Goal: Navigation & Orientation: Find specific page/section

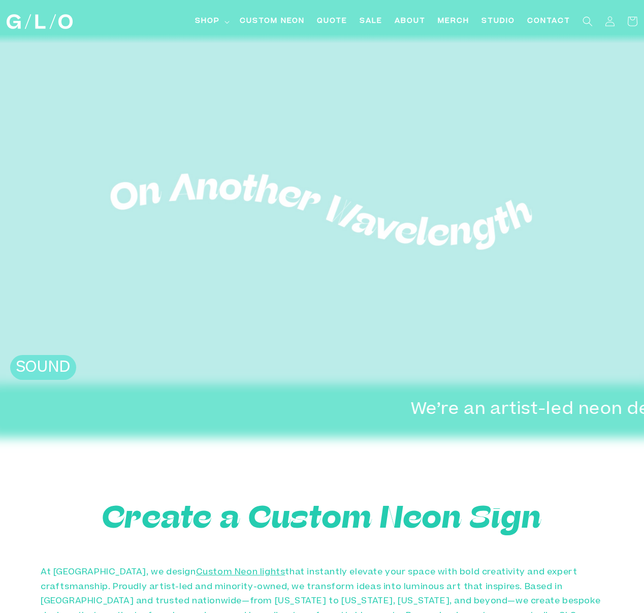
click at [54, 20] on img at bounding box center [40, 21] width 66 height 15
click at [227, 24] on summary "Shop" at bounding box center [211, 21] width 45 height 23
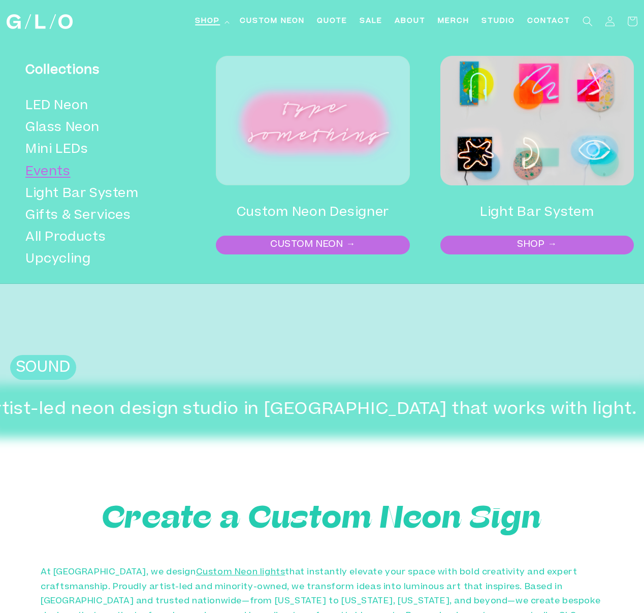
click at [53, 167] on link "Events" at bounding box center [102, 172] width 155 height 22
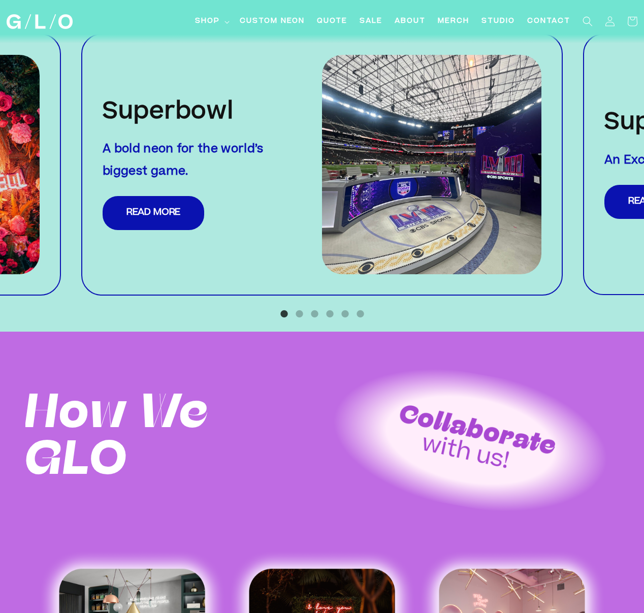
scroll to position [957, 0]
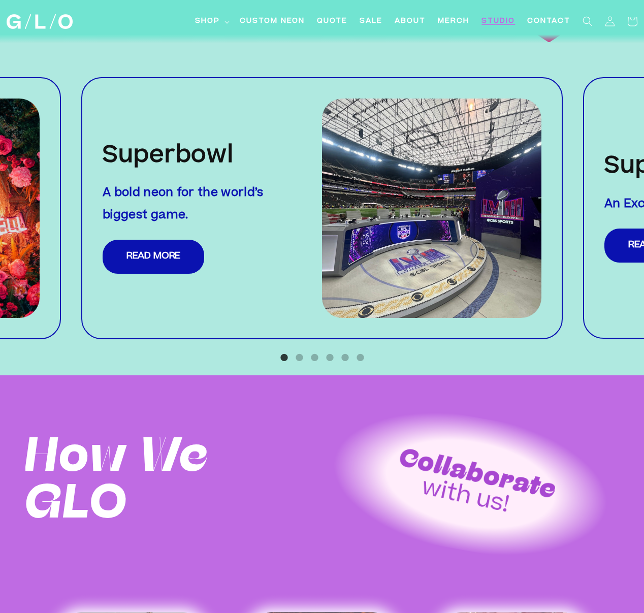
click at [494, 21] on span "Studio" at bounding box center [498, 21] width 34 height 11
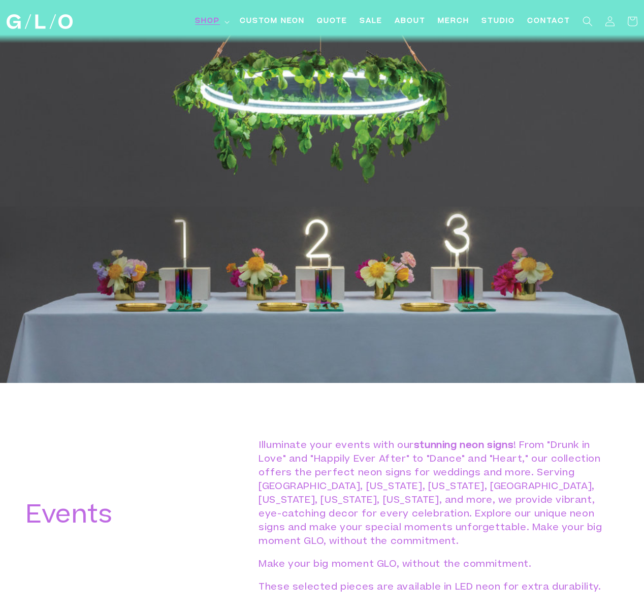
scroll to position [12, 0]
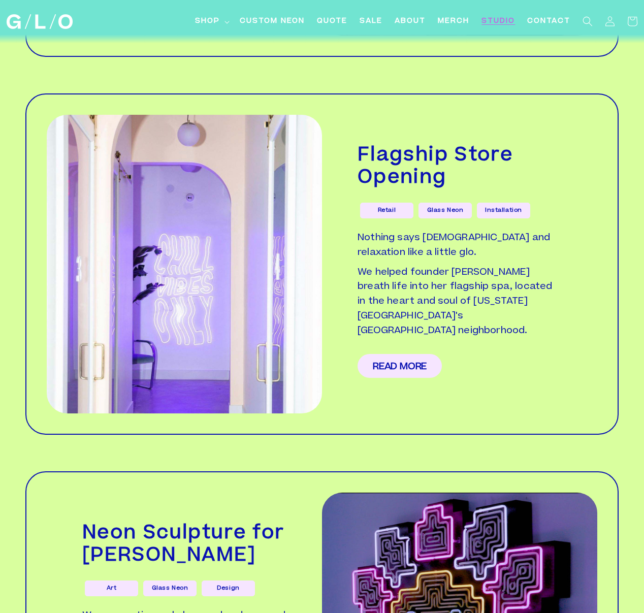
scroll to position [2107, 0]
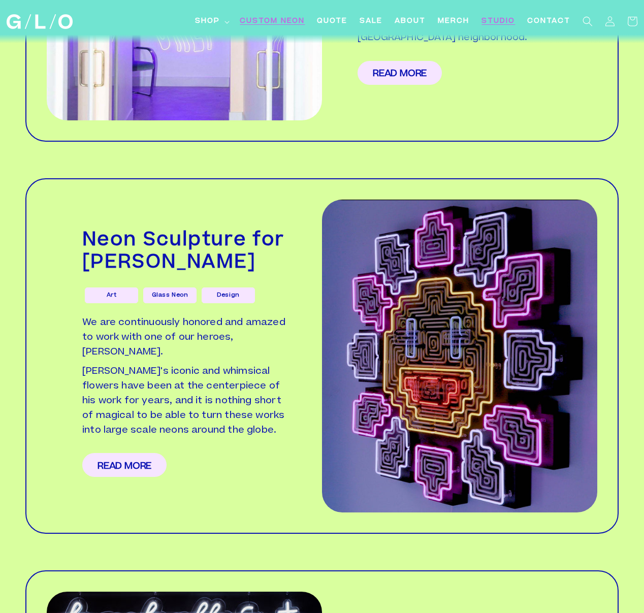
click at [283, 18] on span "Custom Neon" at bounding box center [272, 21] width 65 height 11
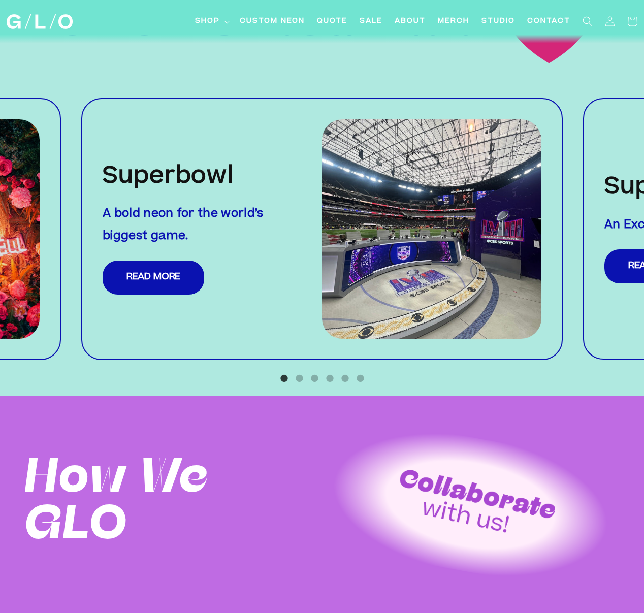
scroll to position [1062, 0]
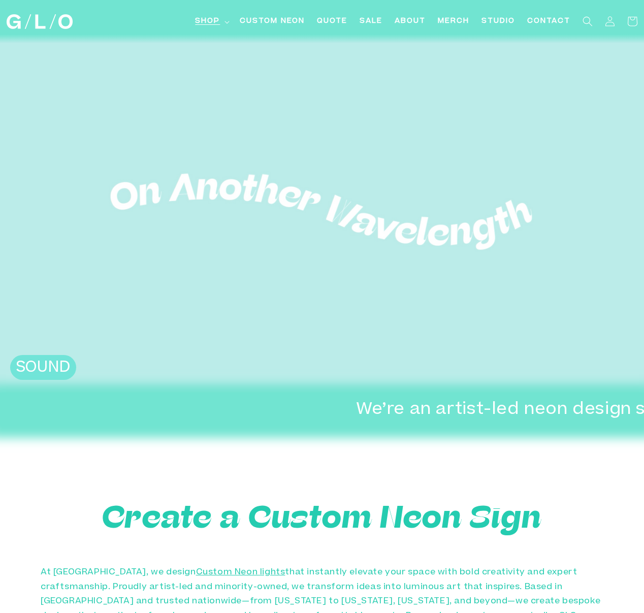
click at [220, 21] on summary "Shop" at bounding box center [211, 21] width 45 height 23
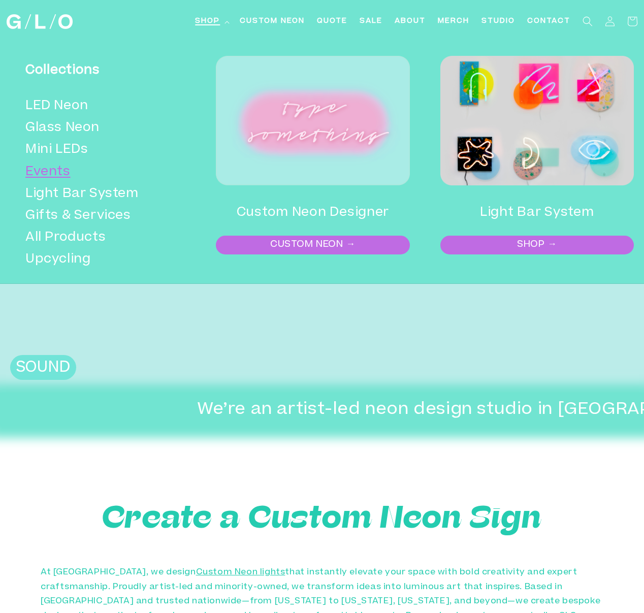
click at [45, 173] on link "Events" at bounding box center [102, 172] width 155 height 22
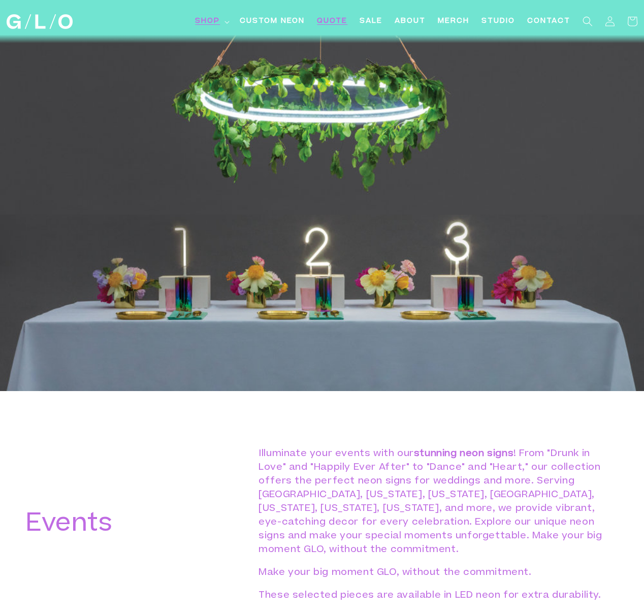
click at [326, 21] on span "Quote" at bounding box center [332, 21] width 30 height 11
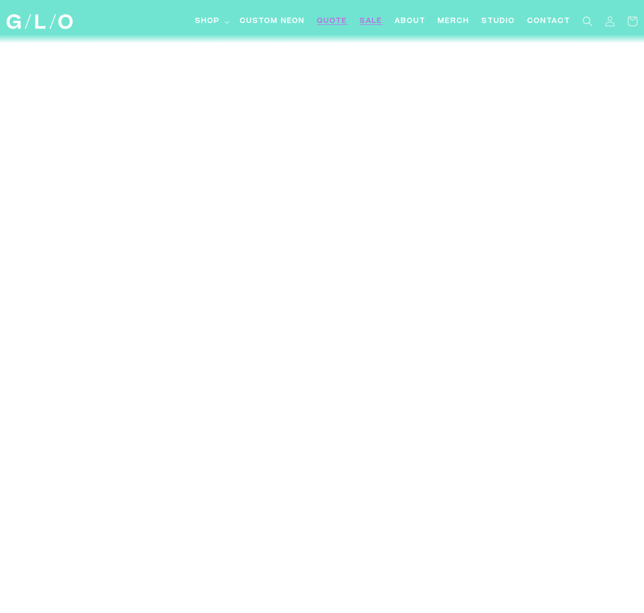
click at [376, 22] on span "SALE" at bounding box center [370, 21] width 23 height 11
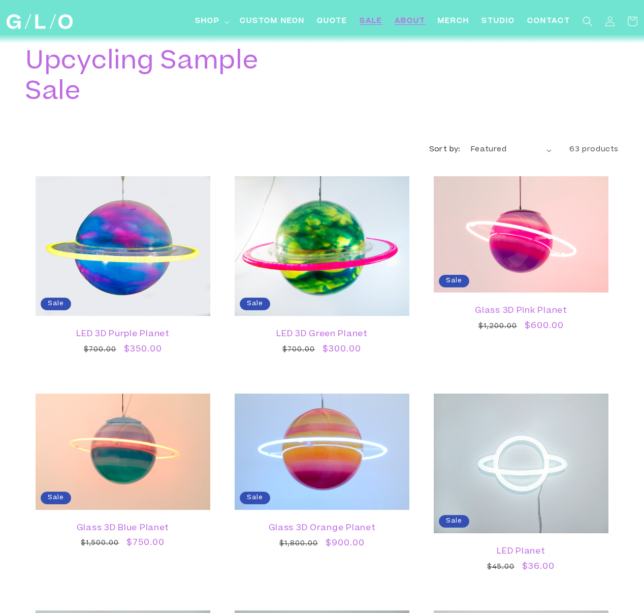
click at [406, 20] on span "About" at bounding box center [410, 21] width 31 height 11
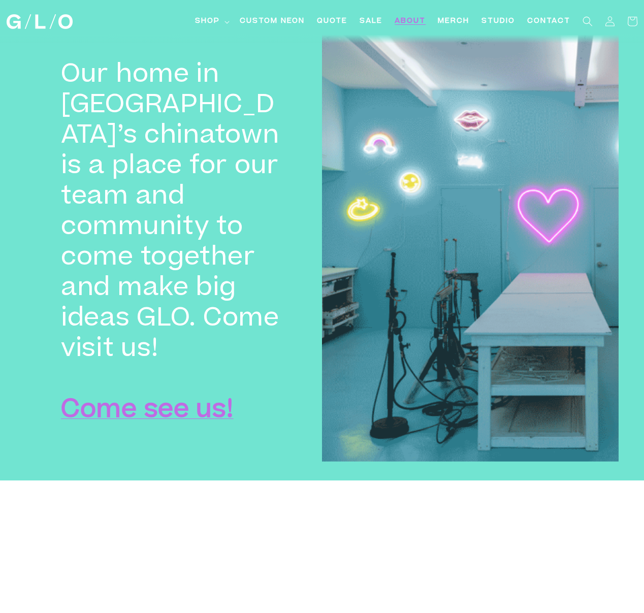
scroll to position [2683, 0]
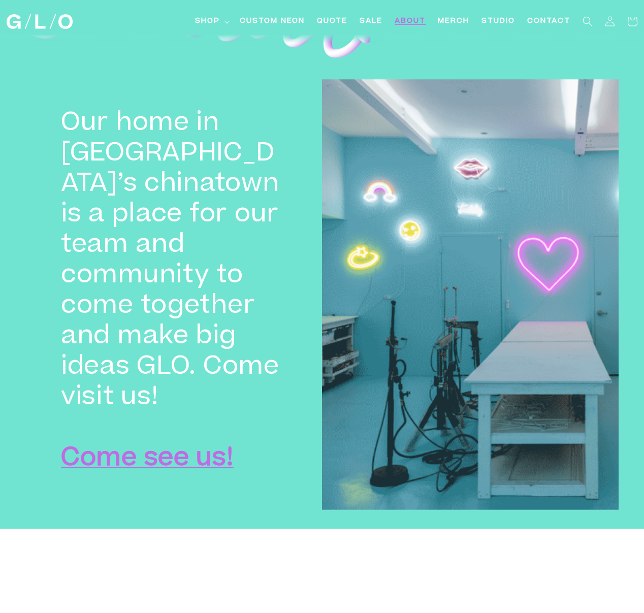
click at [193, 447] on strong "Come see us!" at bounding box center [147, 459] width 173 height 24
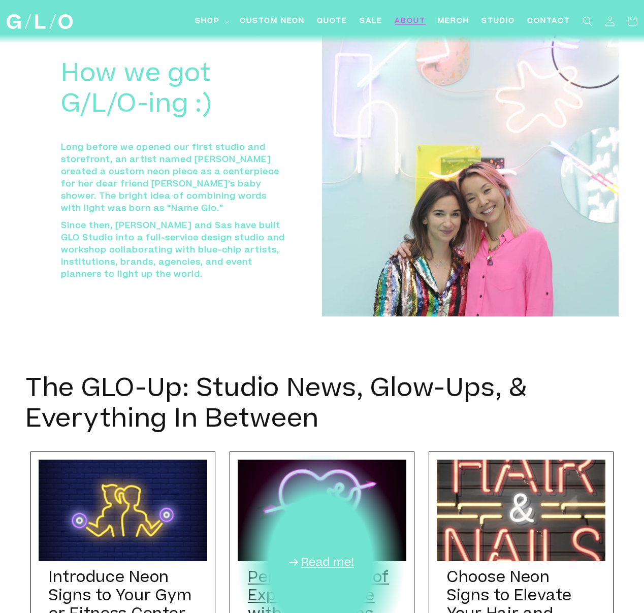
scroll to position [3292, 0]
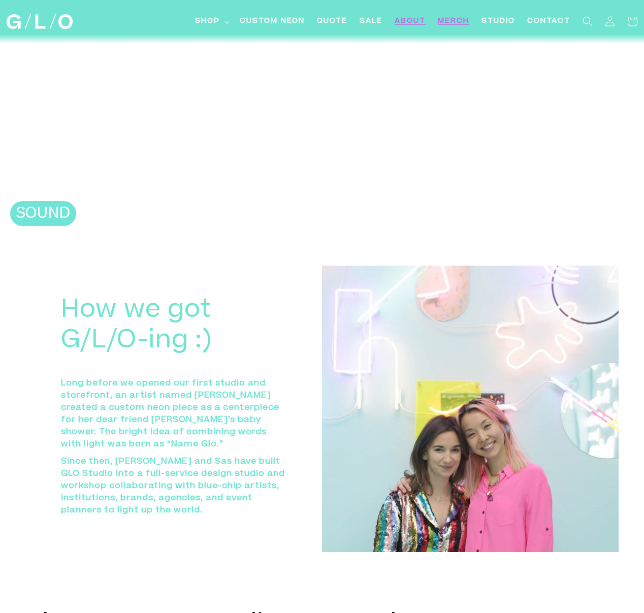
click at [464, 21] on span "Merch" at bounding box center [453, 21] width 31 height 11
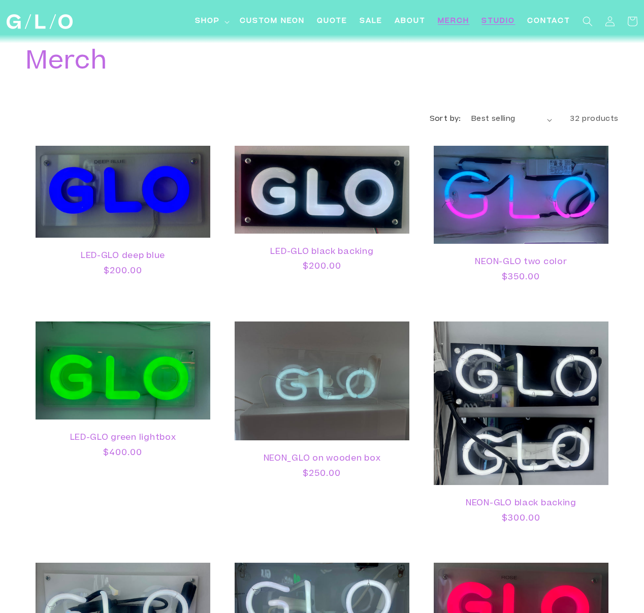
click at [500, 22] on span "Studio" at bounding box center [498, 21] width 34 height 11
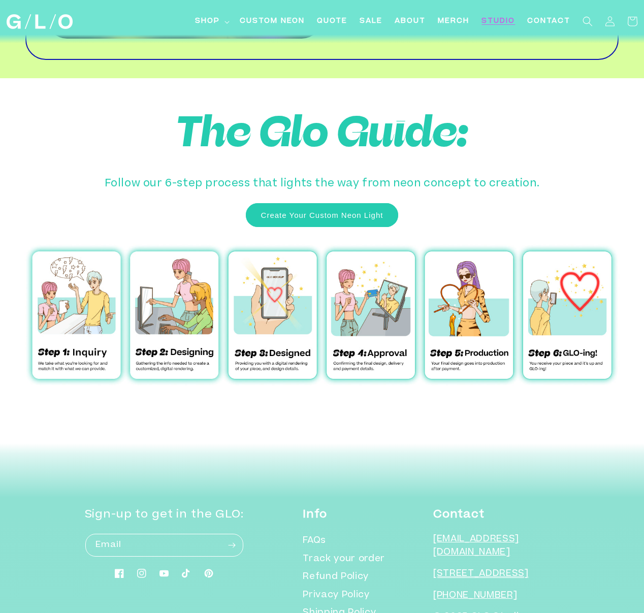
scroll to position [3079, 0]
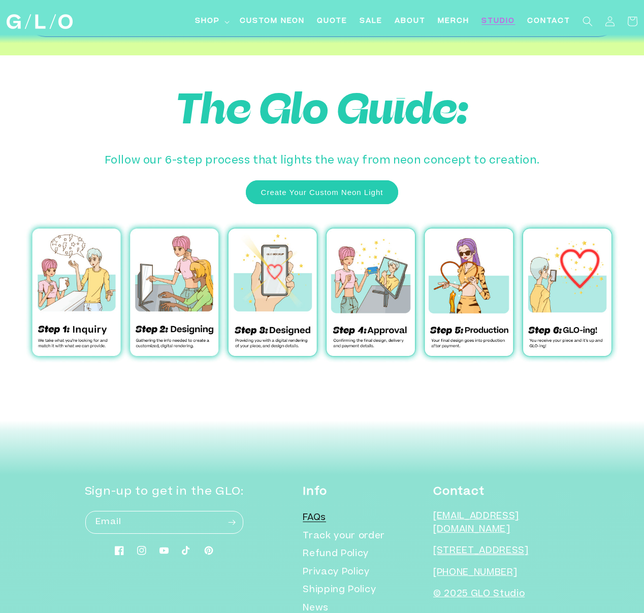
click at [326, 512] on link "FAQs" at bounding box center [314, 520] width 23 height 16
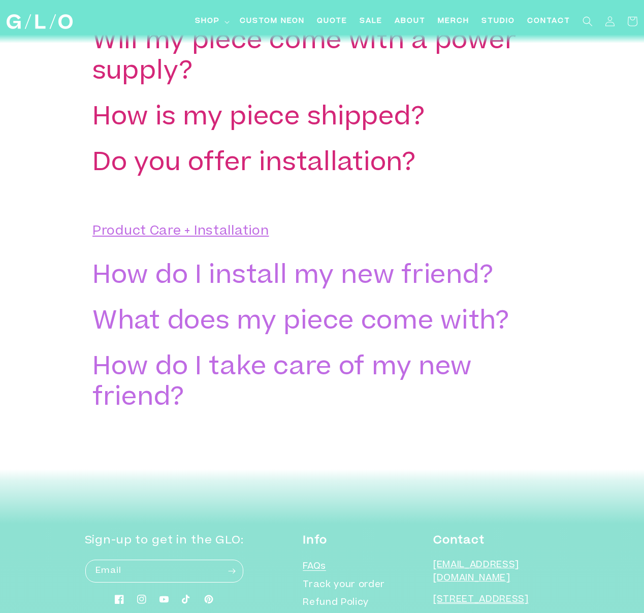
scroll to position [1869, 0]
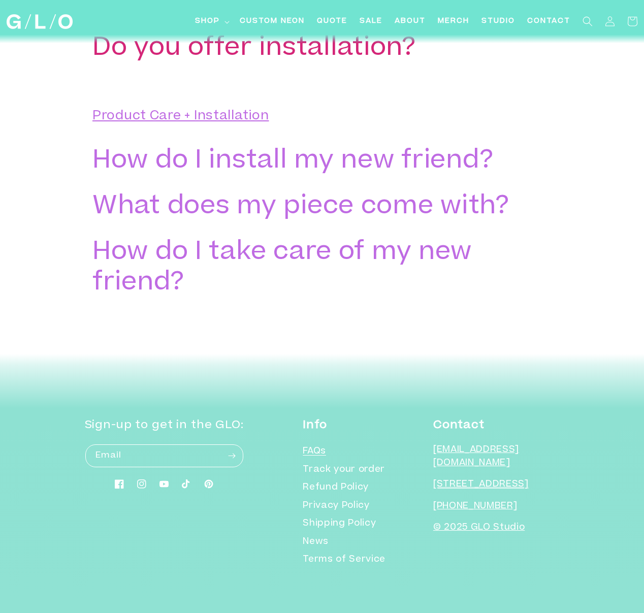
click at [47, 24] on img at bounding box center [40, 21] width 66 height 15
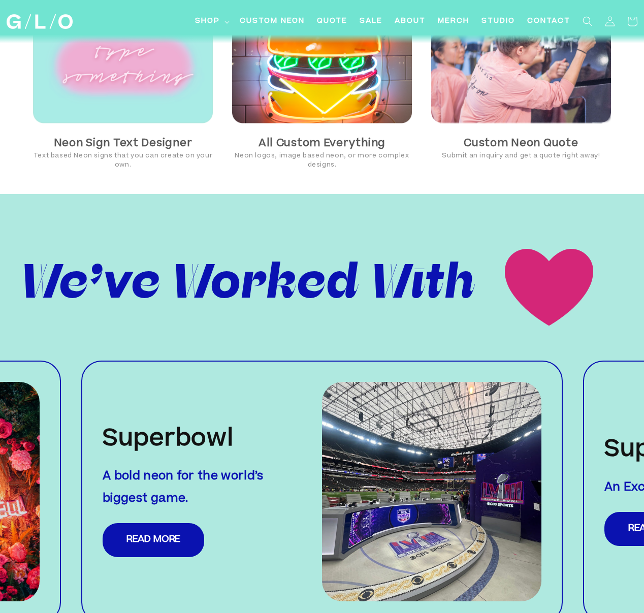
scroll to position [829, 0]
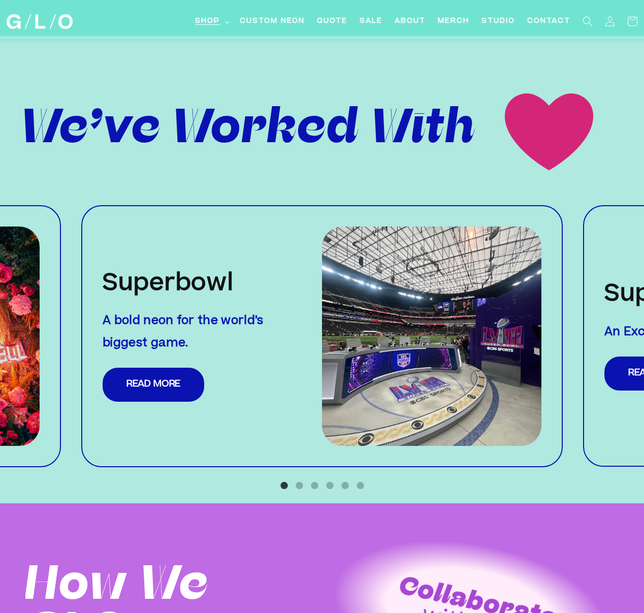
click at [227, 19] on summary "Shop" at bounding box center [211, 21] width 45 height 23
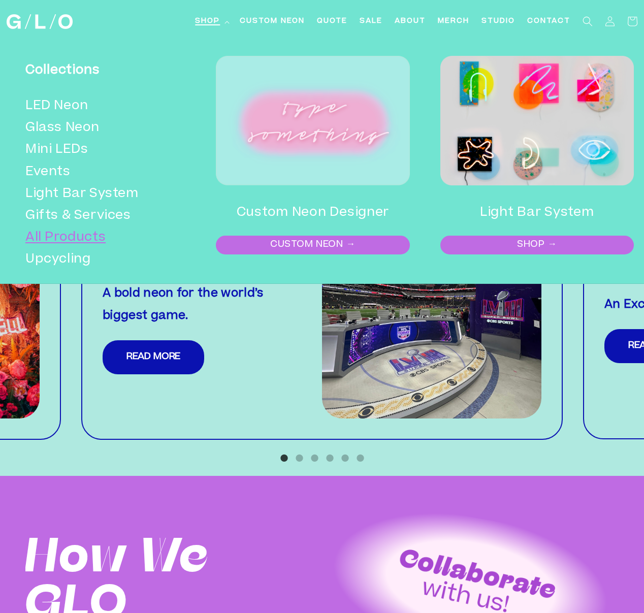
scroll to position [858, 0]
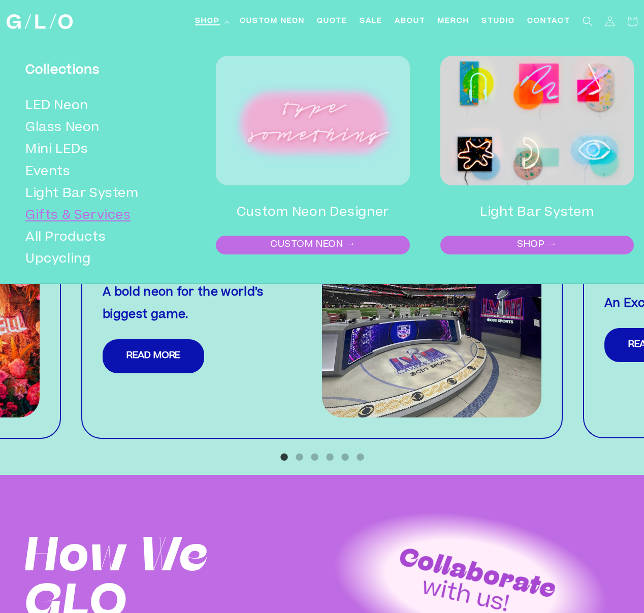
click at [84, 213] on link "Gifts & Services" at bounding box center [102, 216] width 155 height 22
